Goal: Check status

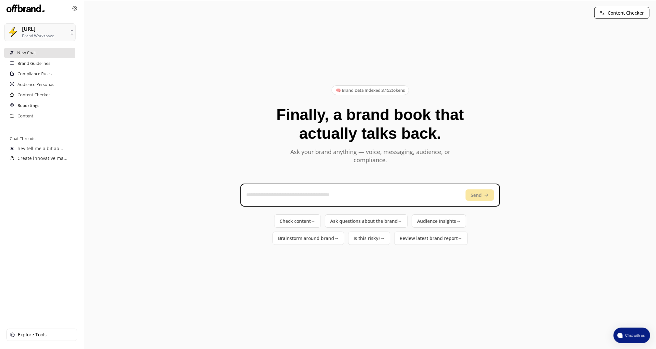
click at [34, 106] on h2 "Reportings" at bounding box center [29, 106] width 22 height 10
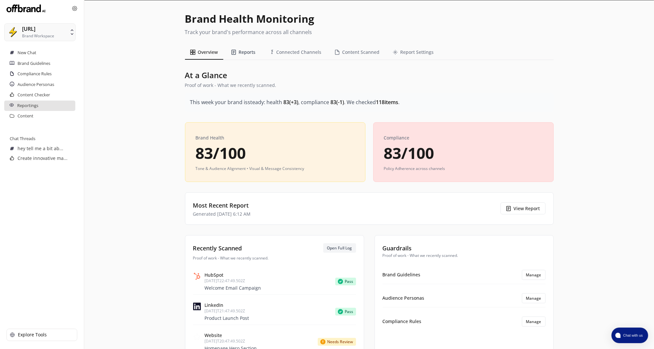
click at [245, 50] on button "Reports" at bounding box center [243, 52] width 35 height 15
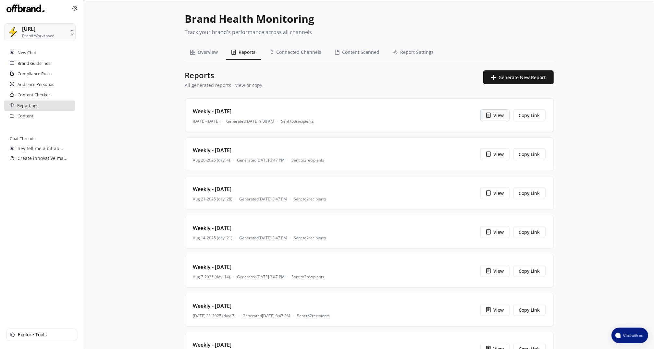
click at [493, 116] on button "View" at bounding box center [494, 115] width 29 height 12
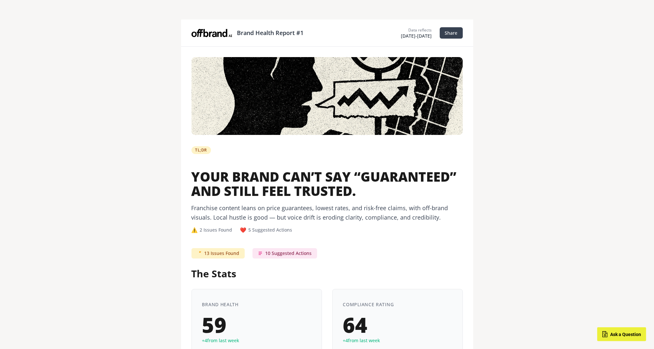
click at [451, 34] on button "Share" at bounding box center [451, 32] width 23 height 11
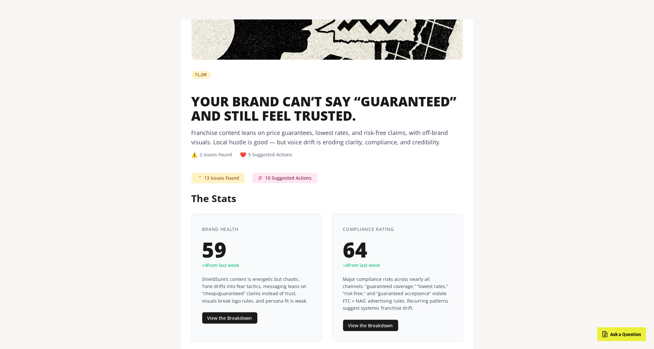
scroll to position [116, 0]
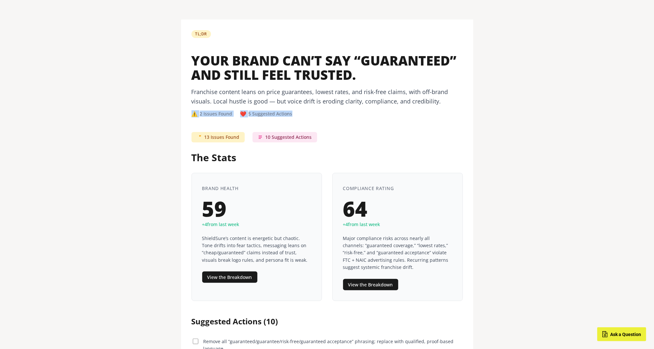
drag, startPoint x: 301, startPoint y: 114, endPoint x: 162, endPoint y: 111, distance: 139.3
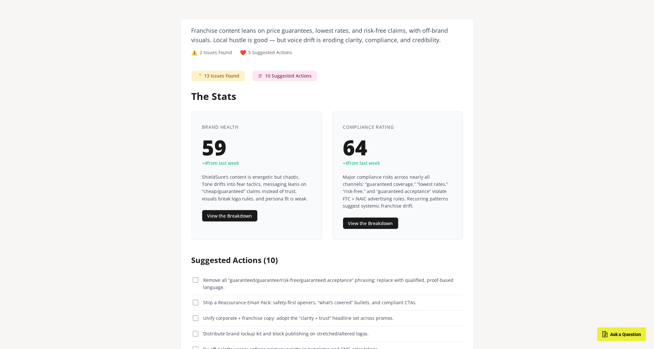
scroll to position [271, 0]
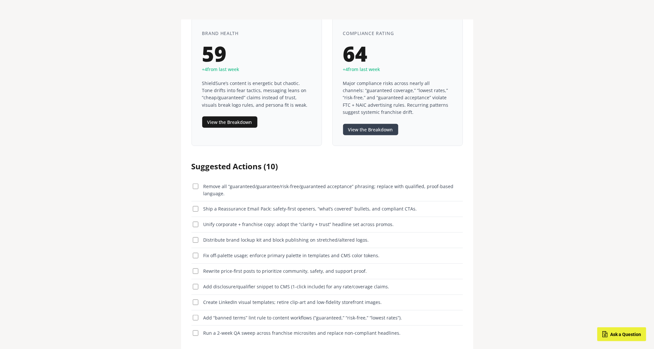
click at [371, 124] on button "View the Breakdown" at bounding box center [370, 129] width 55 height 11
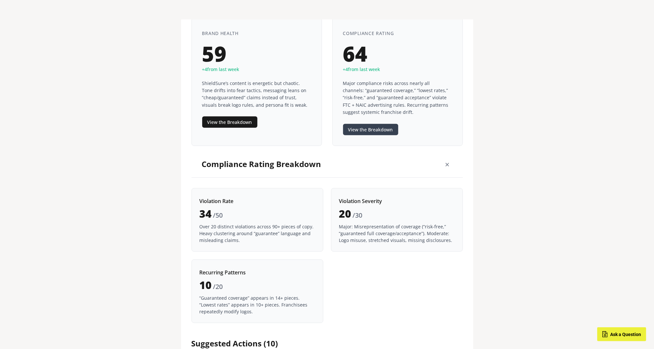
click at [371, 124] on button "View the Breakdown" at bounding box center [370, 129] width 55 height 11
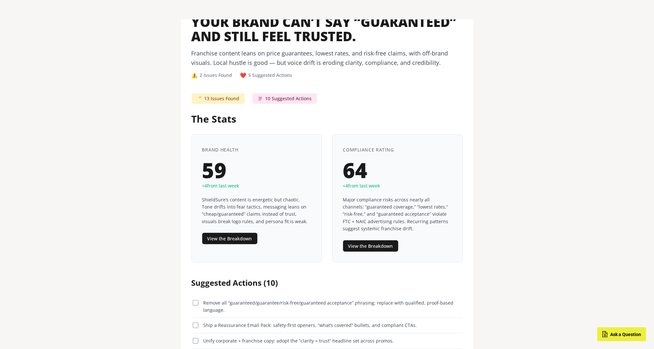
scroll to position [162, 0]
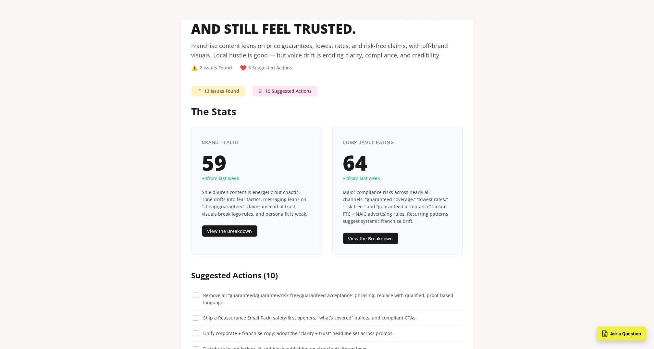
click at [633, 336] on span "Ask a Question" at bounding box center [625, 333] width 31 height 5
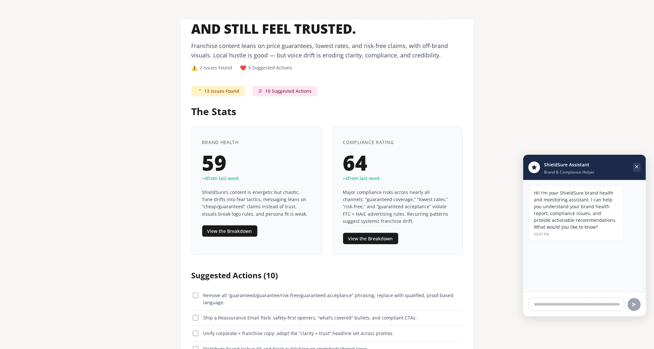
click at [637, 168] on icon "Close chat" at bounding box center [636, 166] width 5 height 5
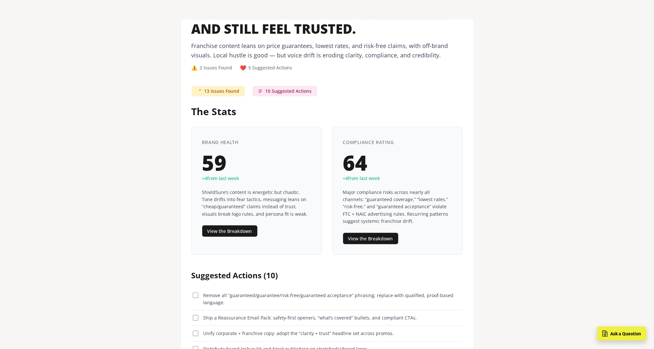
click at [605, 336] on button "Ask a Question" at bounding box center [621, 334] width 49 height 14
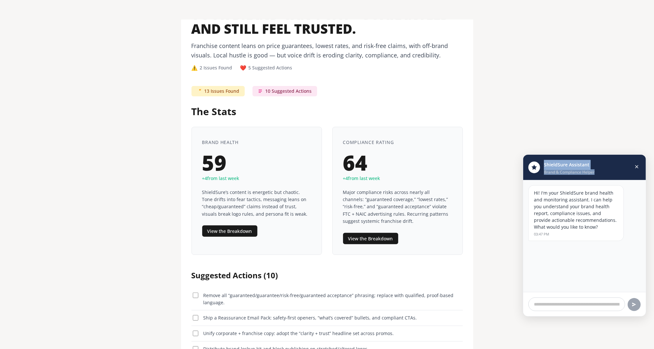
drag, startPoint x: 603, startPoint y: 172, endPoint x: 542, endPoint y: 164, distance: 61.2
click at [542, 164] on div "ShieldSure Assistant Brand & Compliance Helper" at bounding box center [584, 167] width 123 height 25
click at [637, 166] on icon "Close chat" at bounding box center [637, 167] width 3 height 3
